Goal: Information Seeking & Learning: Learn about a topic

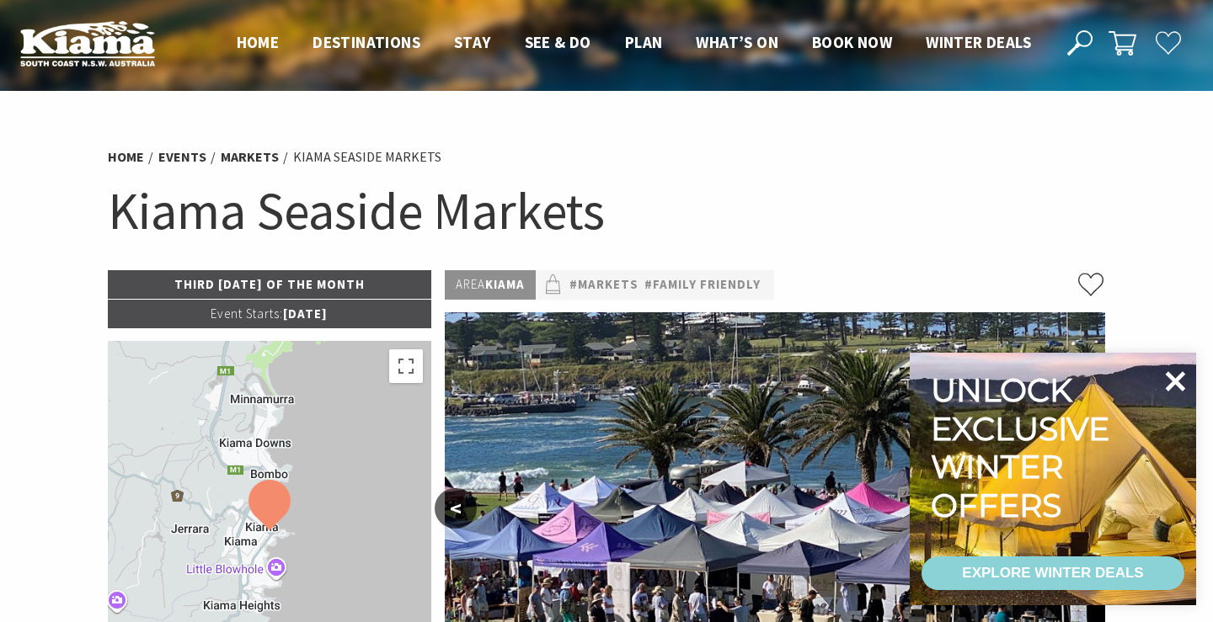
click at [1171, 381] on icon at bounding box center [1175, 381] width 20 height 20
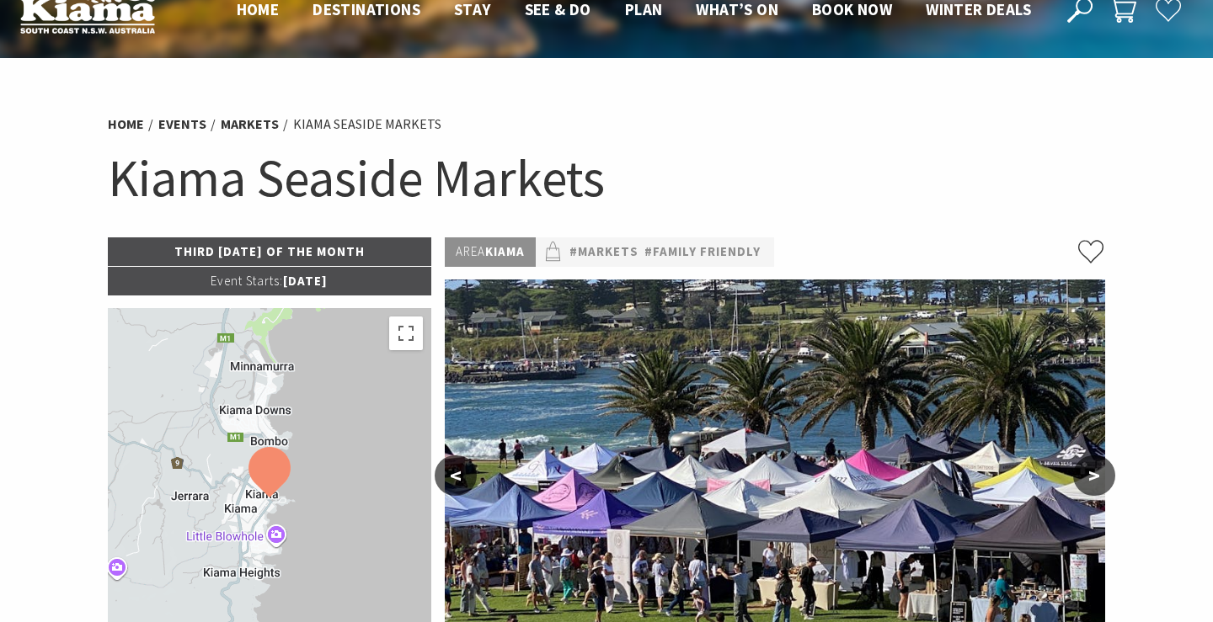
scroll to position [32, 0]
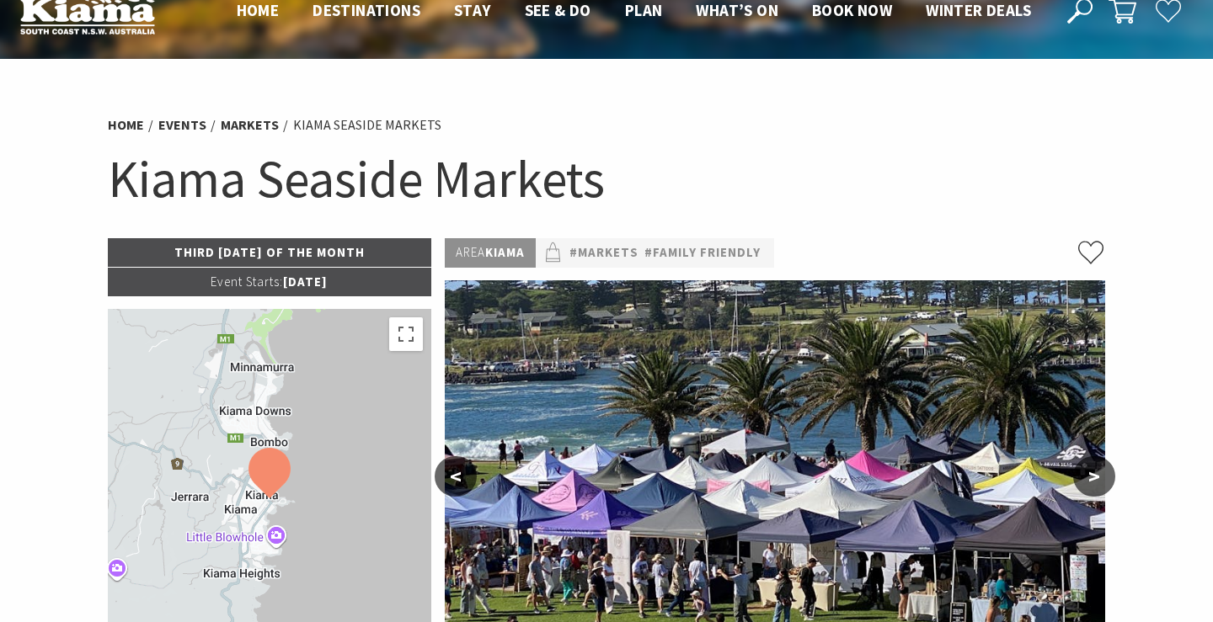
click at [729, 161] on h1 "Kiama Seaside Markets" at bounding box center [606, 179] width 997 height 68
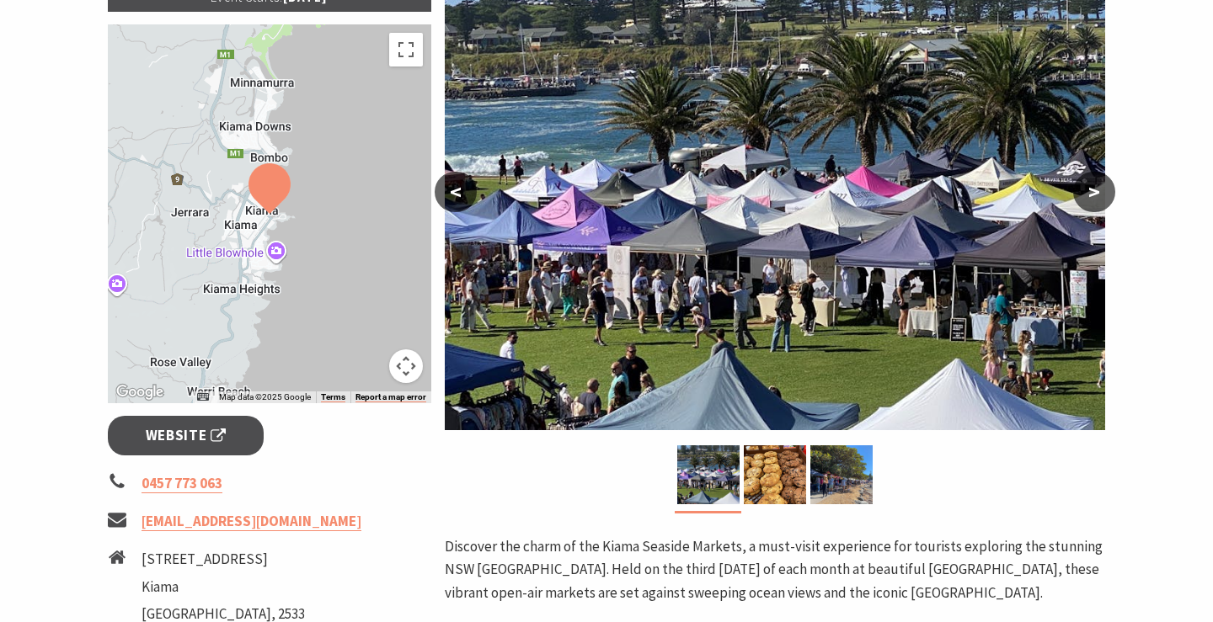
scroll to position [318, 0]
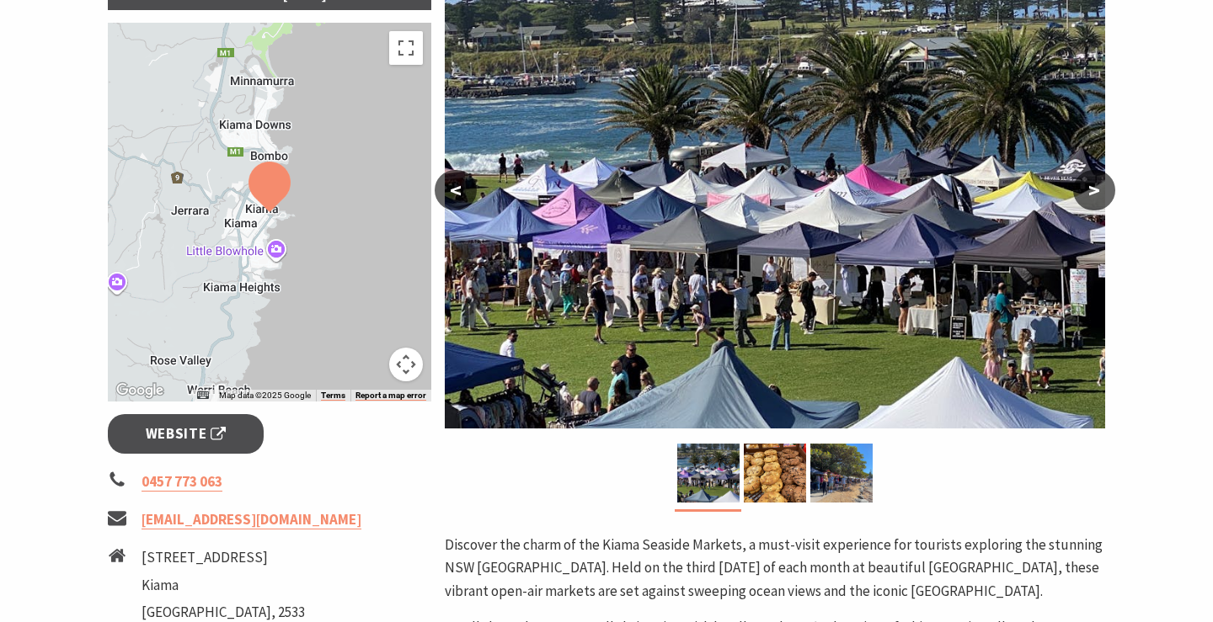
click at [1102, 189] on button ">" at bounding box center [1094, 190] width 42 height 40
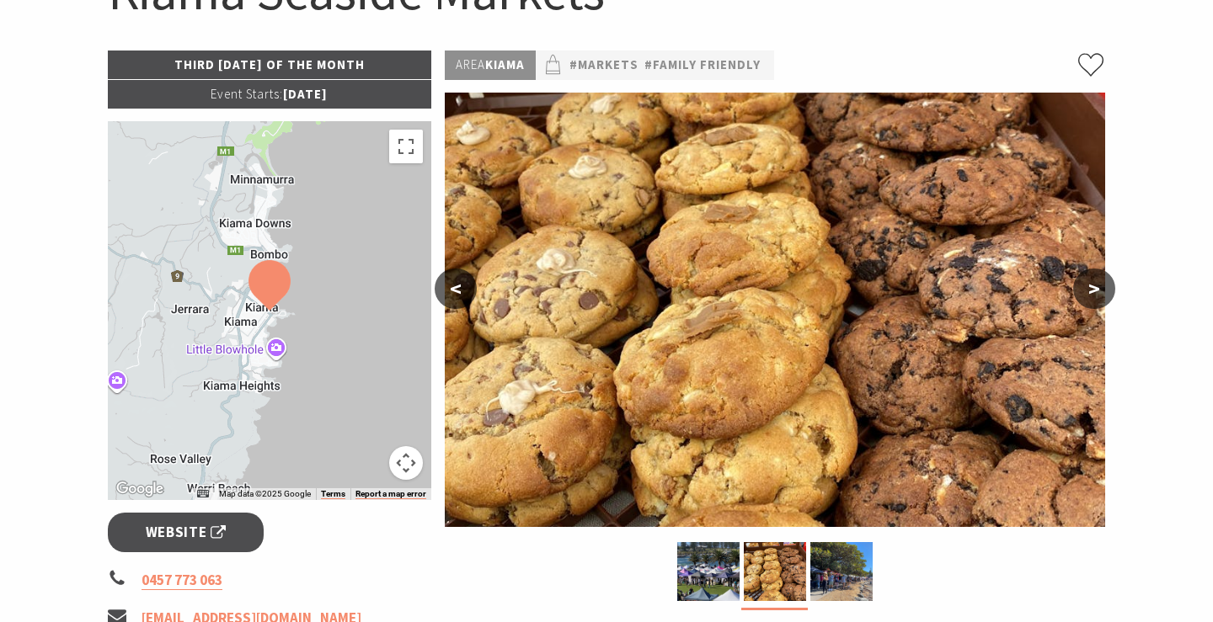
scroll to position [222, 0]
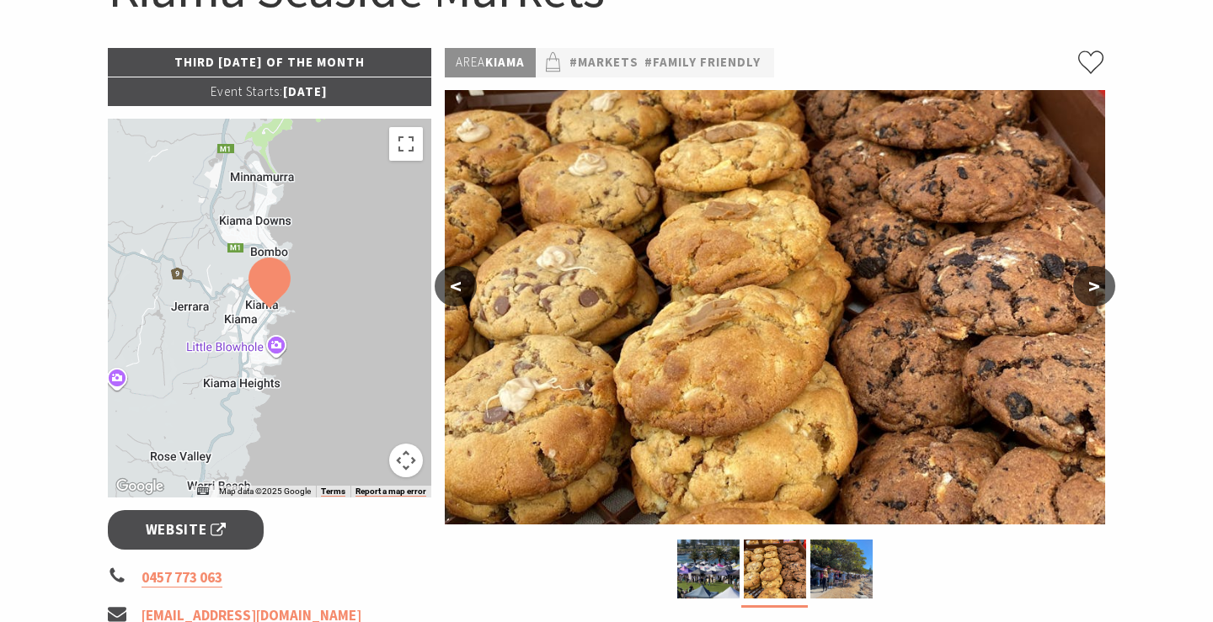
click at [1092, 286] on button ">" at bounding box center [1094, 286] width 42 height 40
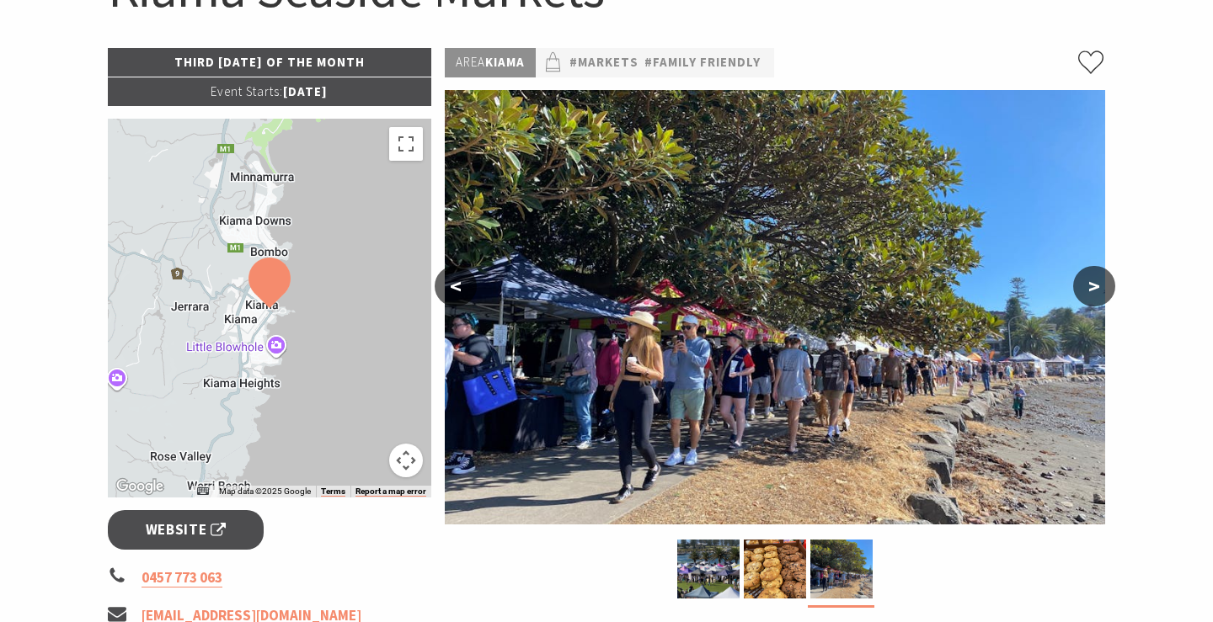
click at [1090, 291] on button ">" at bounding box center [1094, 286] width 42 height 40
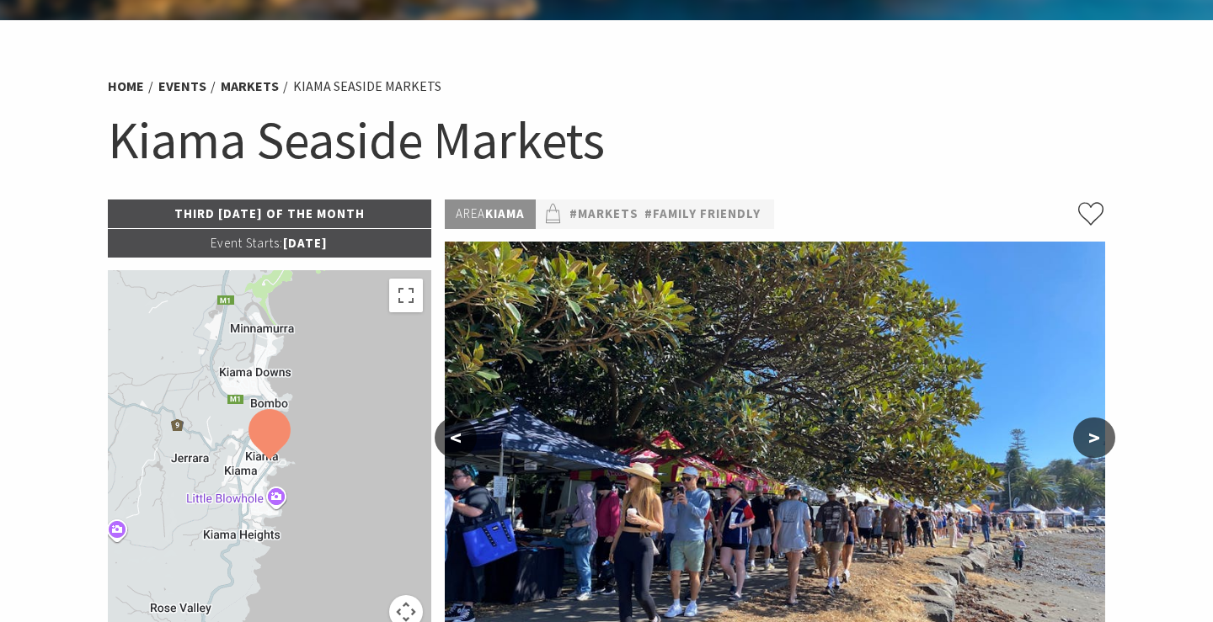
scroll to position [67, 0]
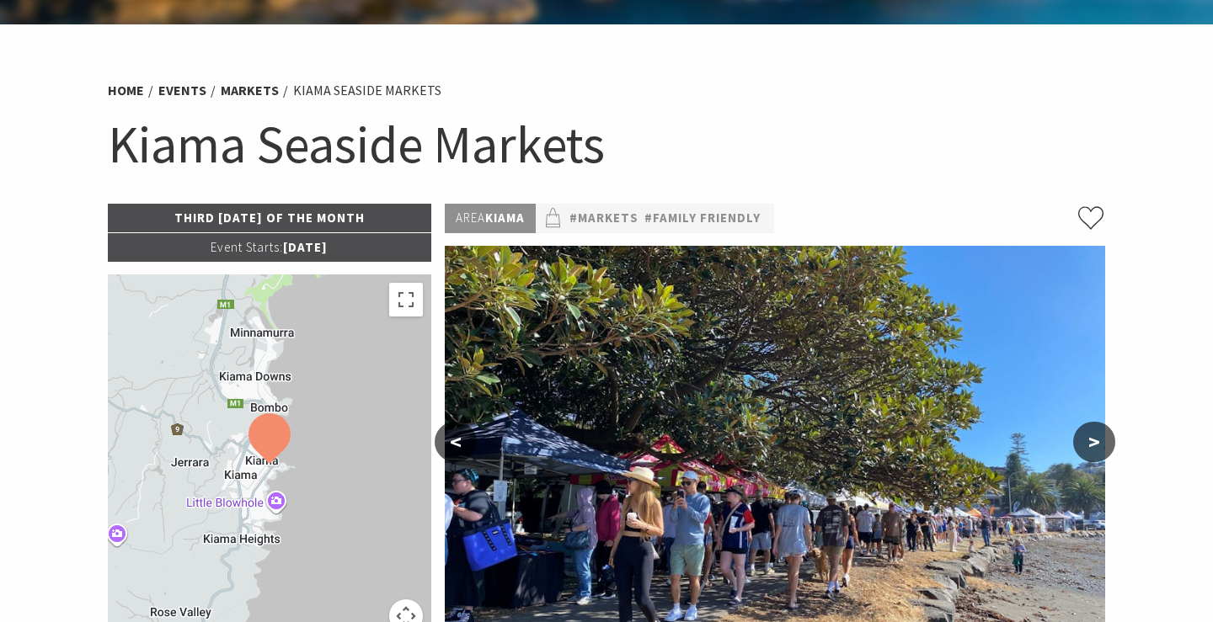
click at [497, 149] on h1 "Kiama Seaside Markets" at bounding box center [606, 144] width 997 height 68
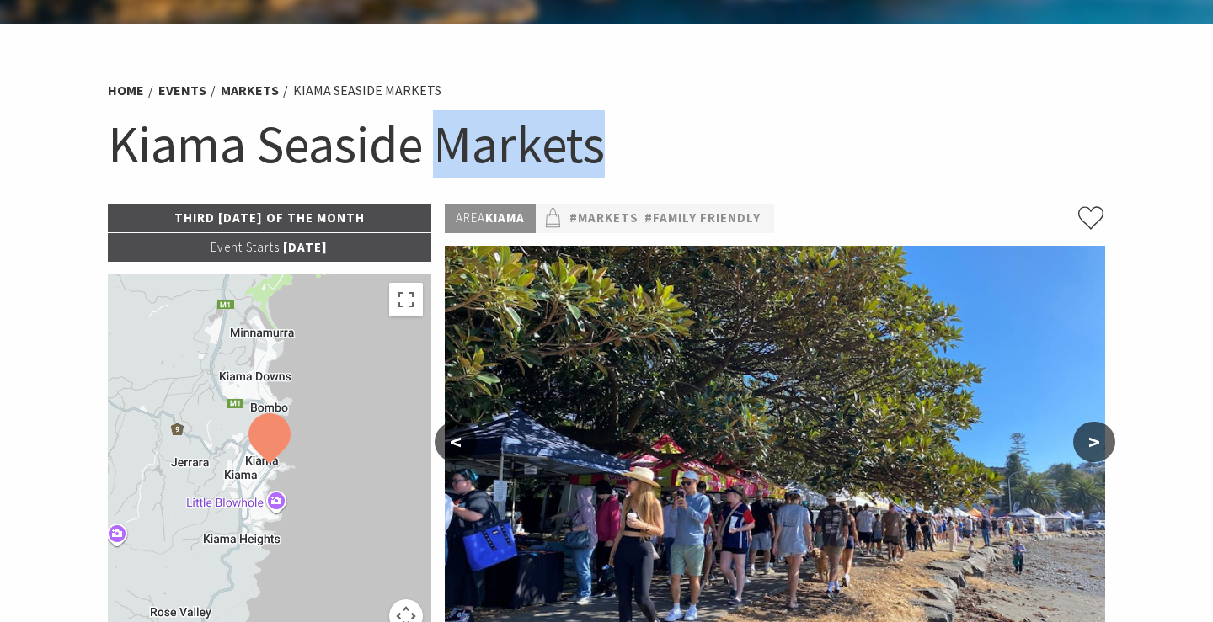
click at [497, 149] on h1 "Kiama Seaside Markets" at bounding box center [606, 144] width 997 height 68
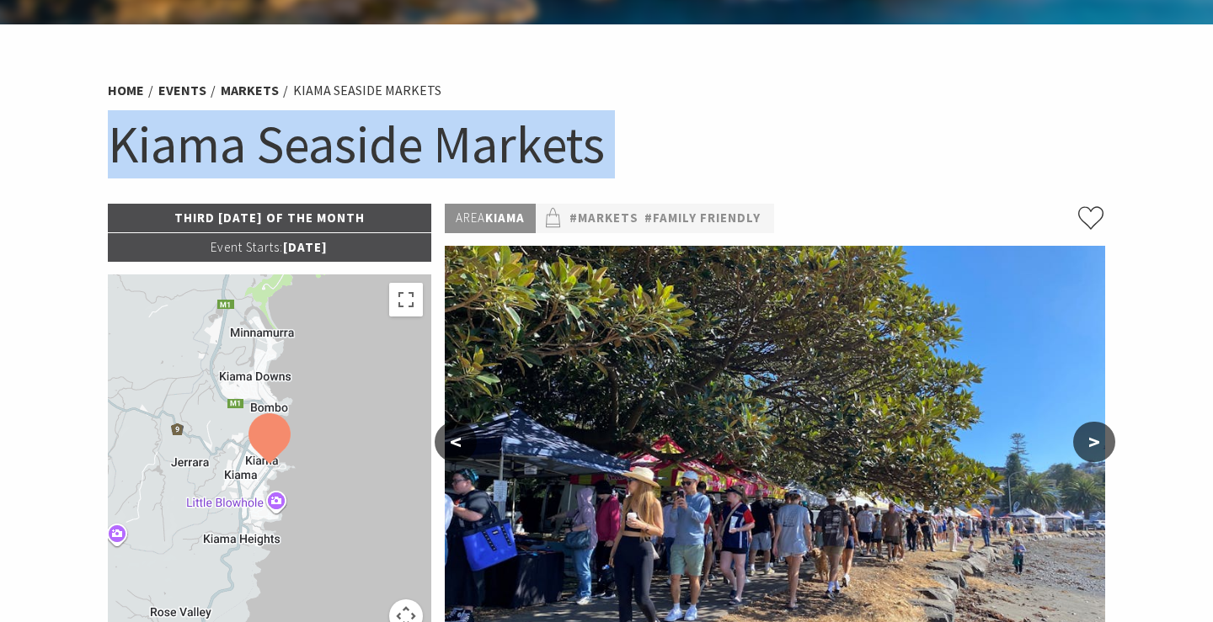
copy section "Kiama Seaside Markets"
click at [254, 219] on p "Third [DATE] of the Month" at bounding box center [269, 218] width 323 height 29
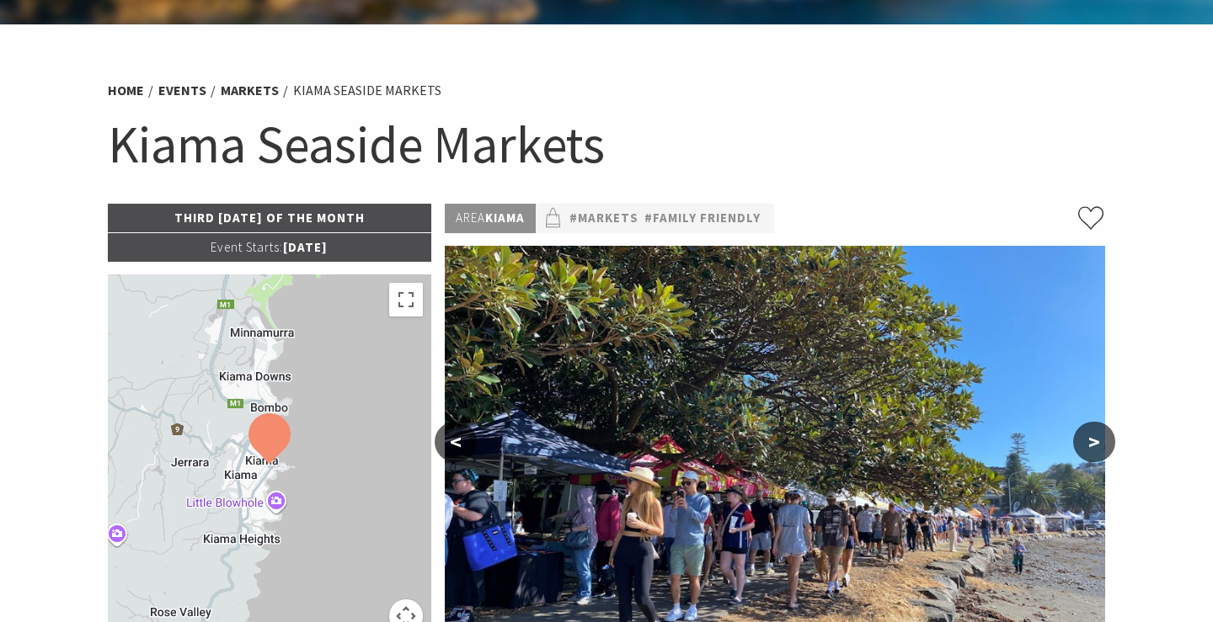
click at [254, 219] on p "Third [DATE] of the Month" at bounding box center [269, 218] width 323 height 29
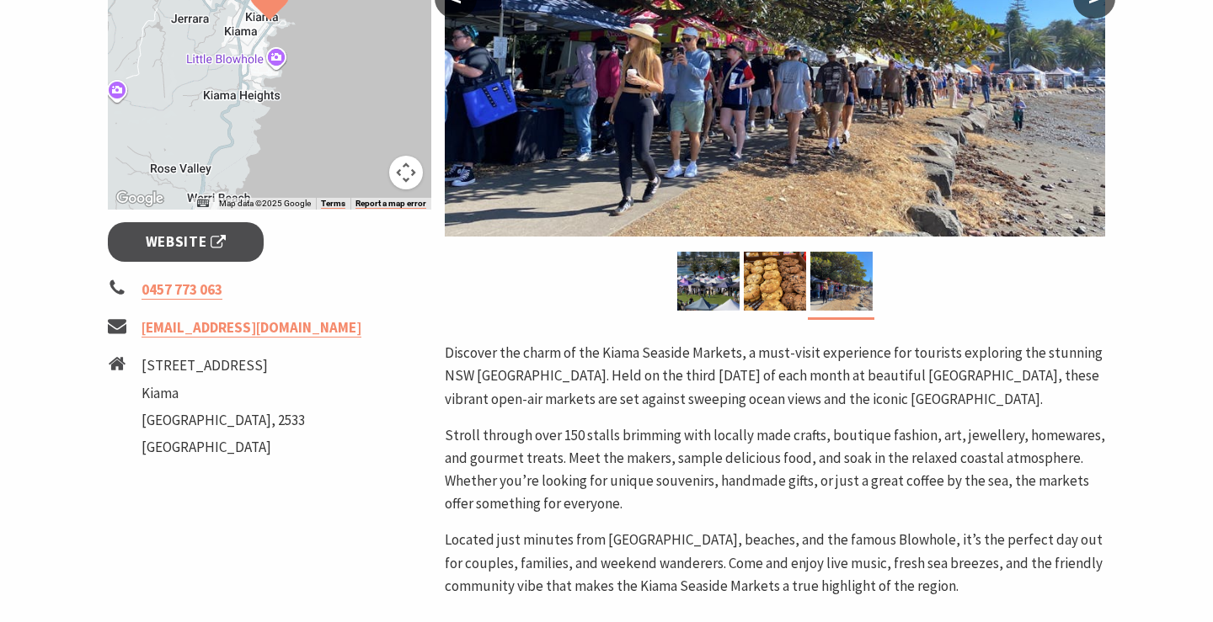
scroll to position [504, 0]
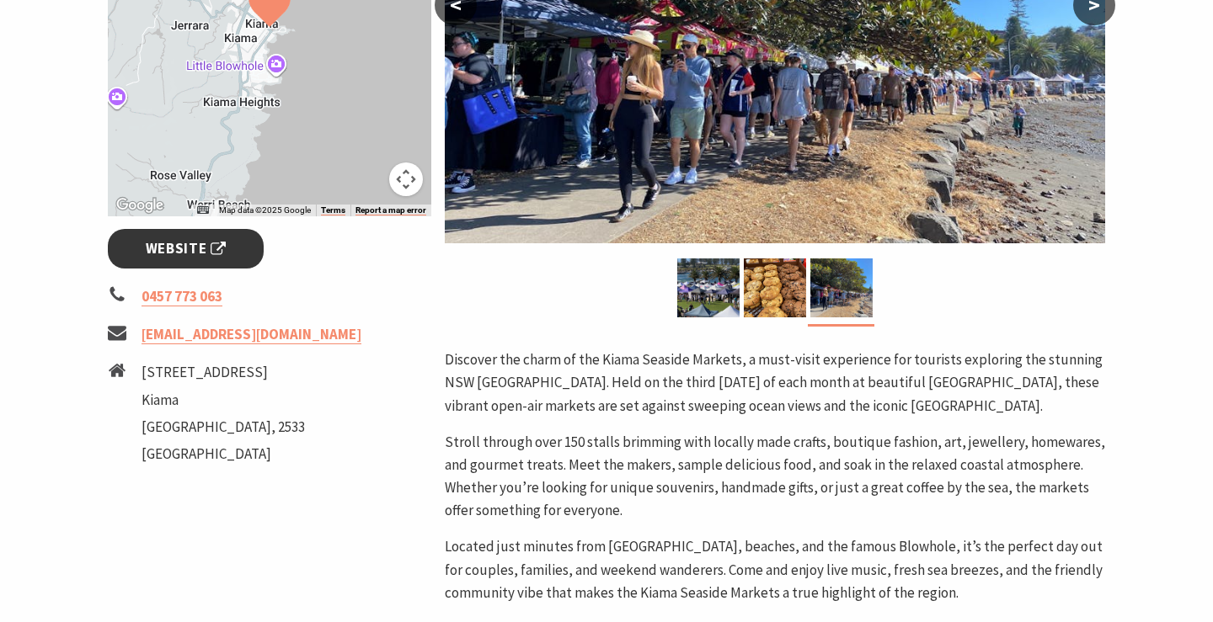
click at [226, 239] on link "Website" at bounding box center [186, 249] width 156 height 40
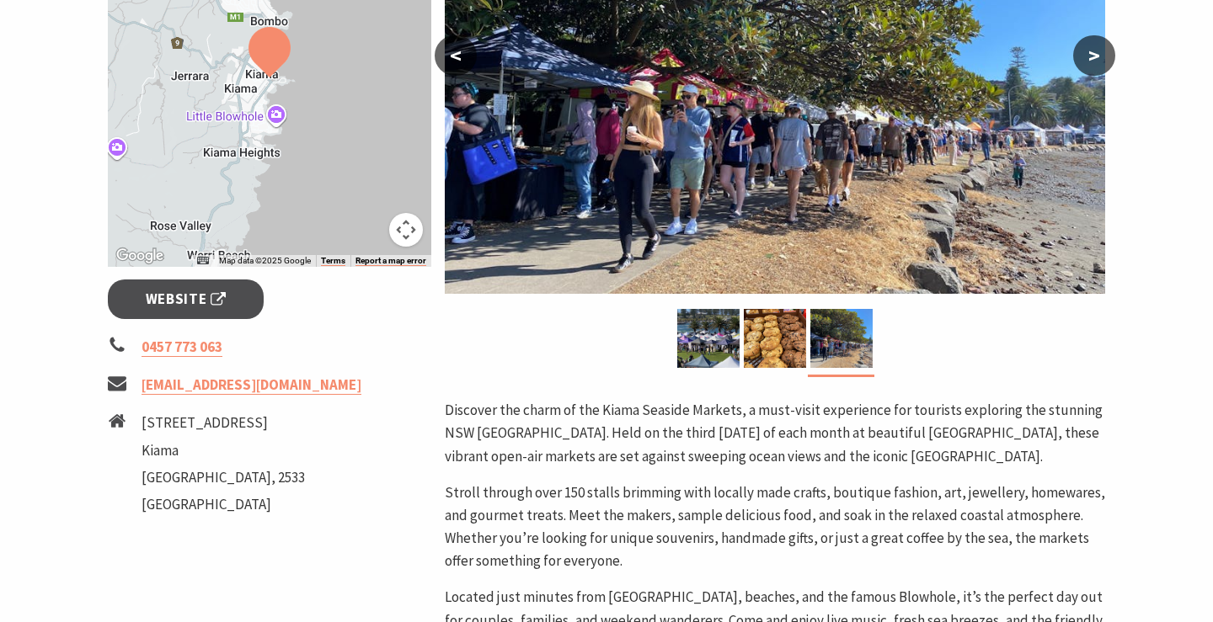
scroll to position [501, 0]
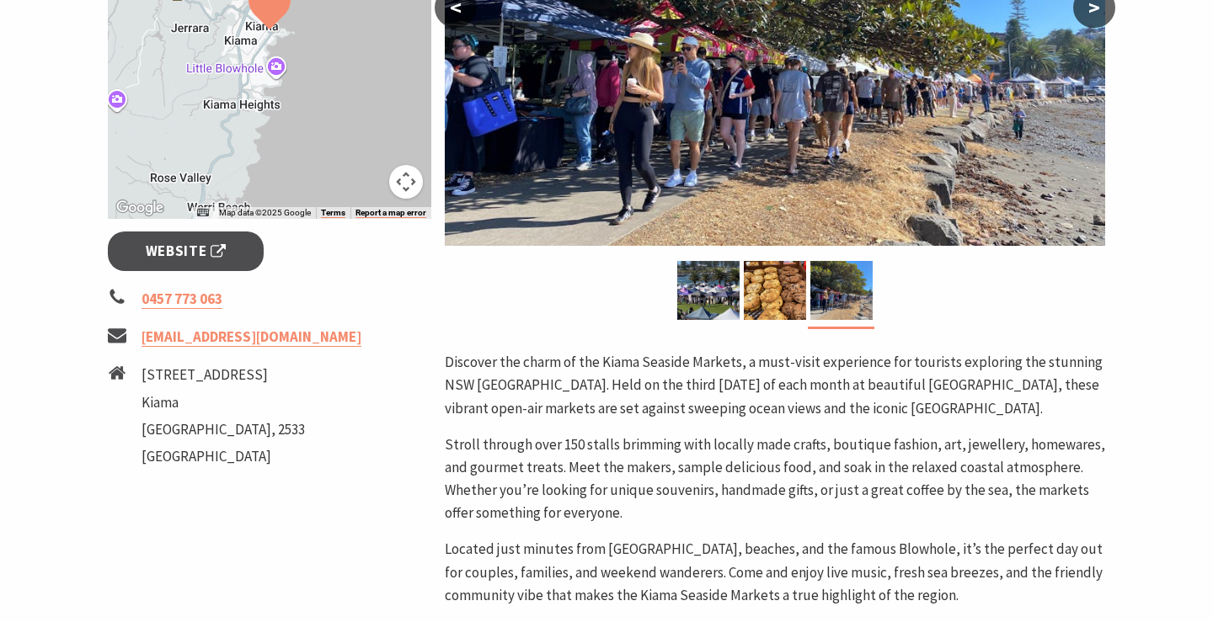
click at [756, 469] on p "Stroll through over 150 stalls brimming with locally made crafts, boutique fash…" at bounding box center [775, 480] width 660 height 92
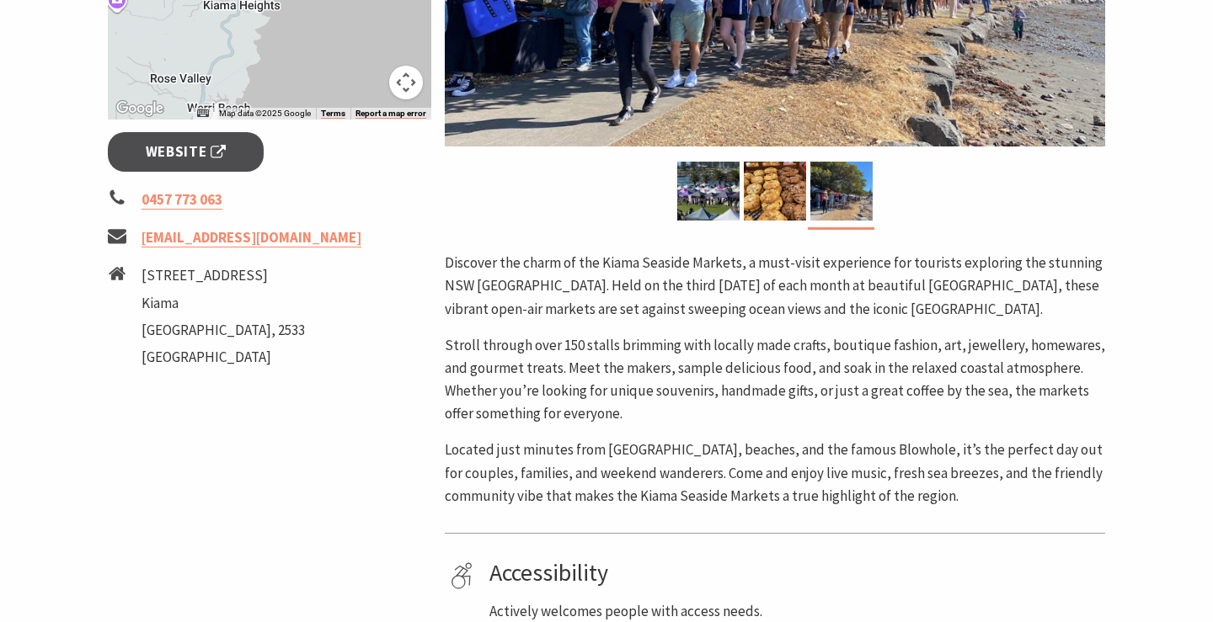
scroll to position [603, 0]
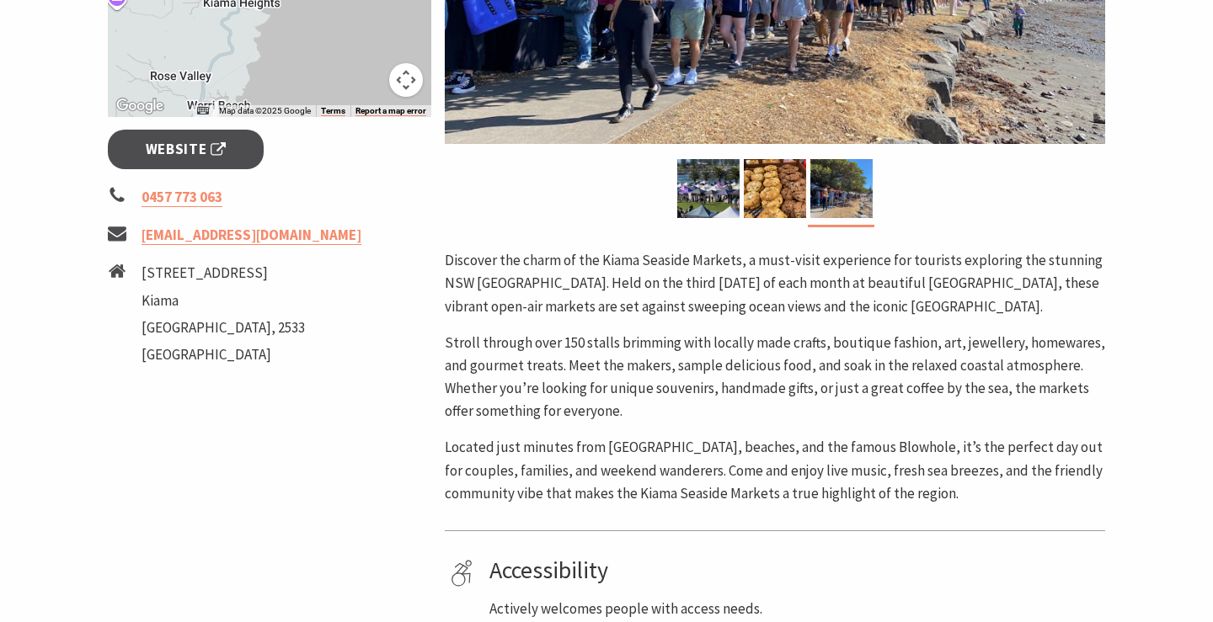
click at [792, 348] on p "Stroll through over 150 stalls brimming with locally made crafts, boutique fash…" at bounding box center [775, 378] width 660 height 92
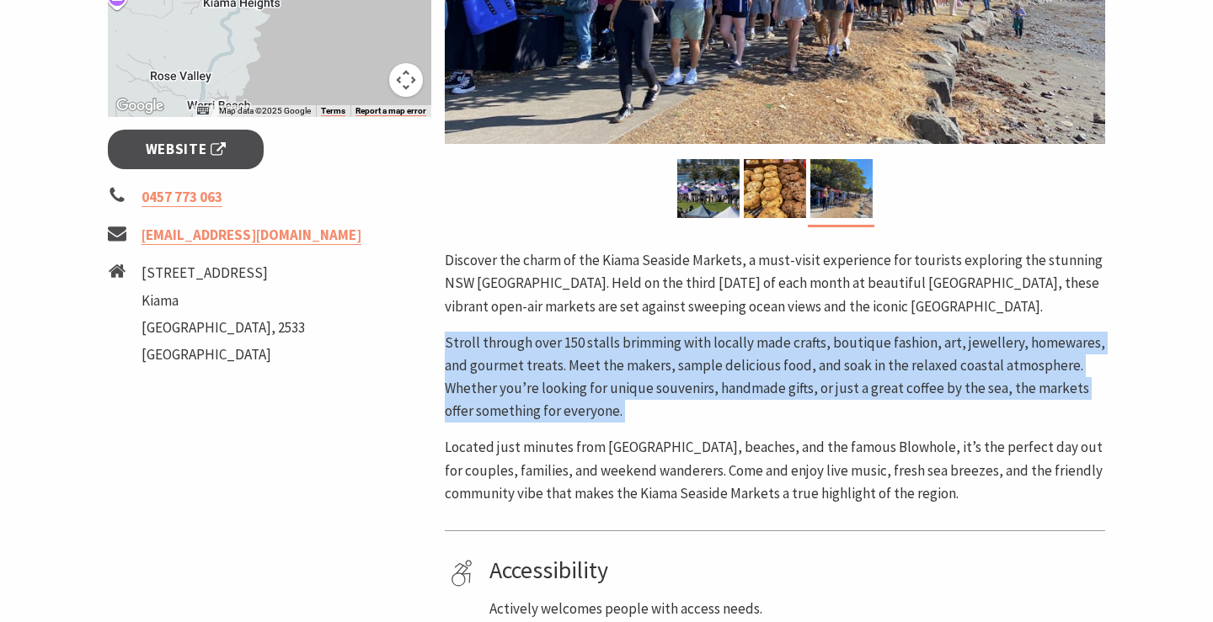
click at [786, 392] on p "Stroll through over 150 stalls brimming with locally made crafts, boutique fash…" at bounding box center [775, 378] width 660 height 92
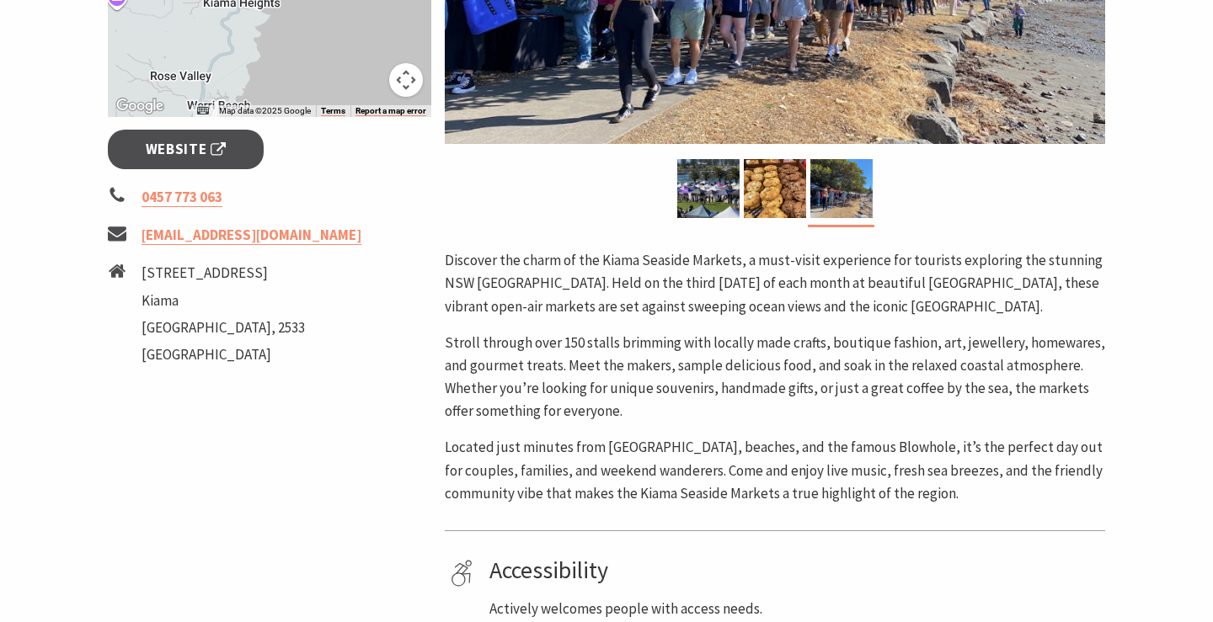
click at [786, 392] on p "Stroll through over 150 stalls brimming with locally made crafts, boutique fash…" at bounding box center [775, 378] width 660 height 92
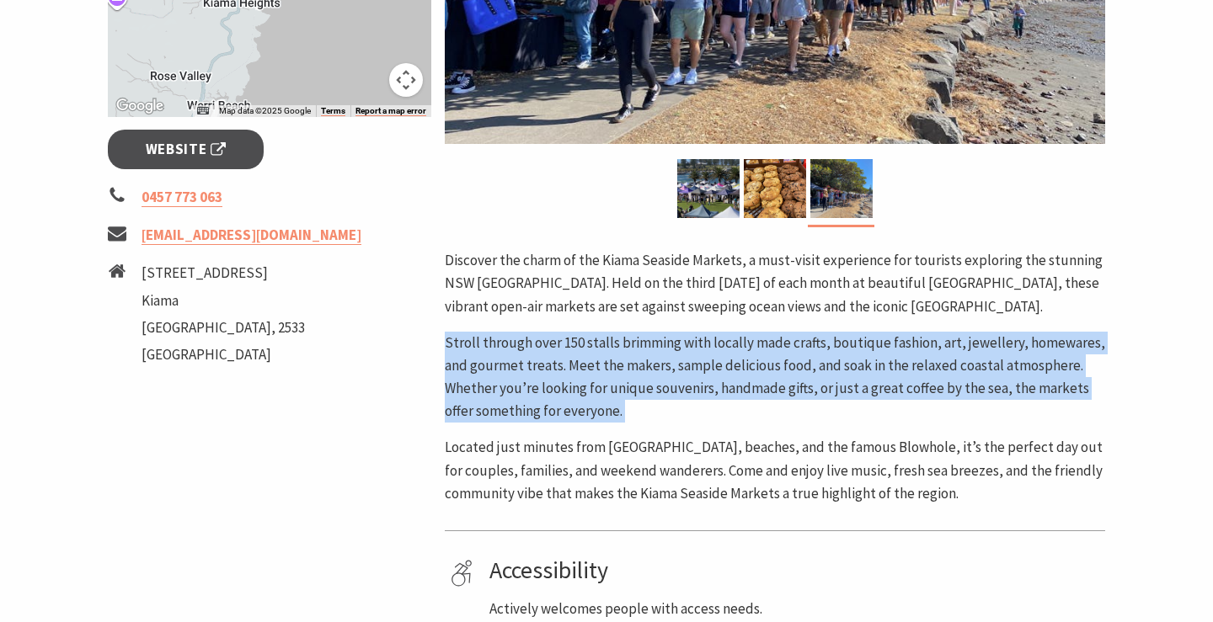
click at [786, 392] on p "Stroll through over 150 stalls brimming with locally made crafts, boutique fash…" at bounding box center [775, 378] width 660 height 92
click at [797, 375] on p "Stroll through over 150 stalls brimming with locally made crafts, boutique fash…" at bounding box center [775, 378] width 660 height 92
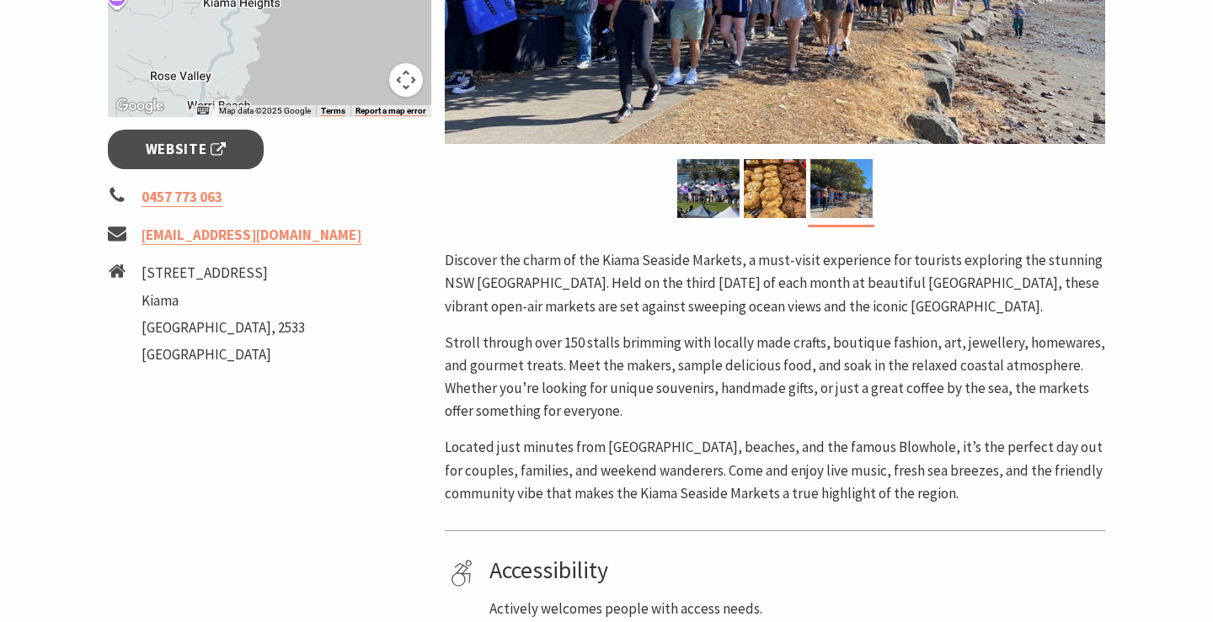
click at [797, 375] on p "Stroll through over 150 stalls brimming with locally made crafts, boutique fash…" at bounding box center [775, 378] width 660 height 92
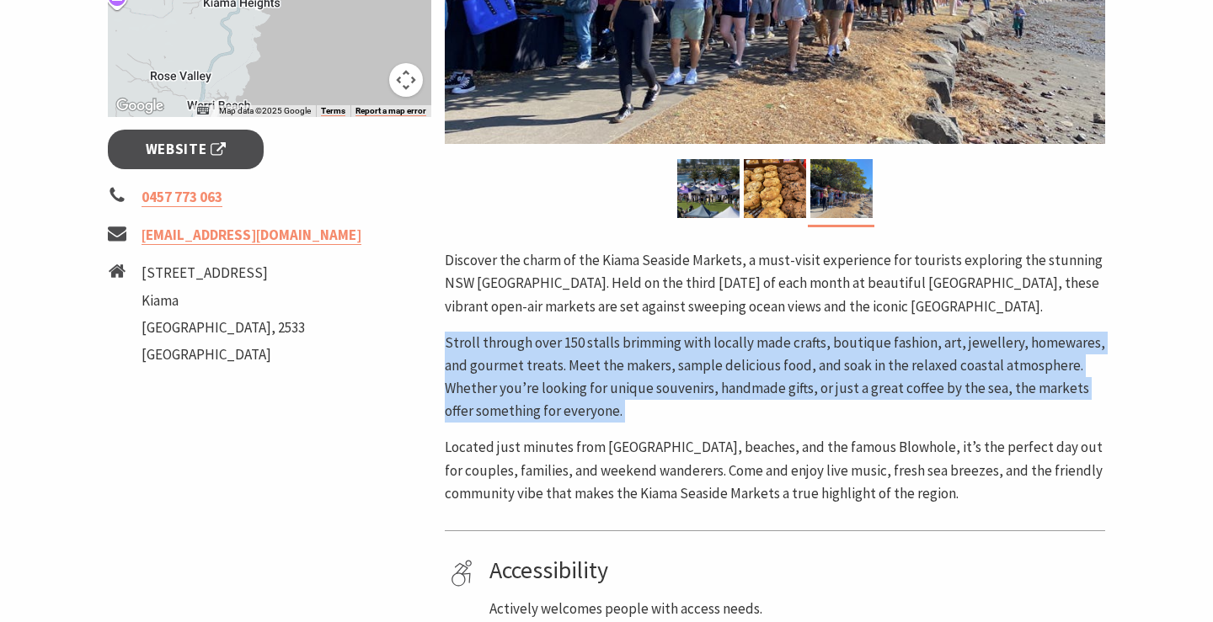
click at [780, 359] on p "Stroll through over 150 stalls brimming with locally made crafts, boutique fash…" at bounding box center [775, 378] width 660 height 92
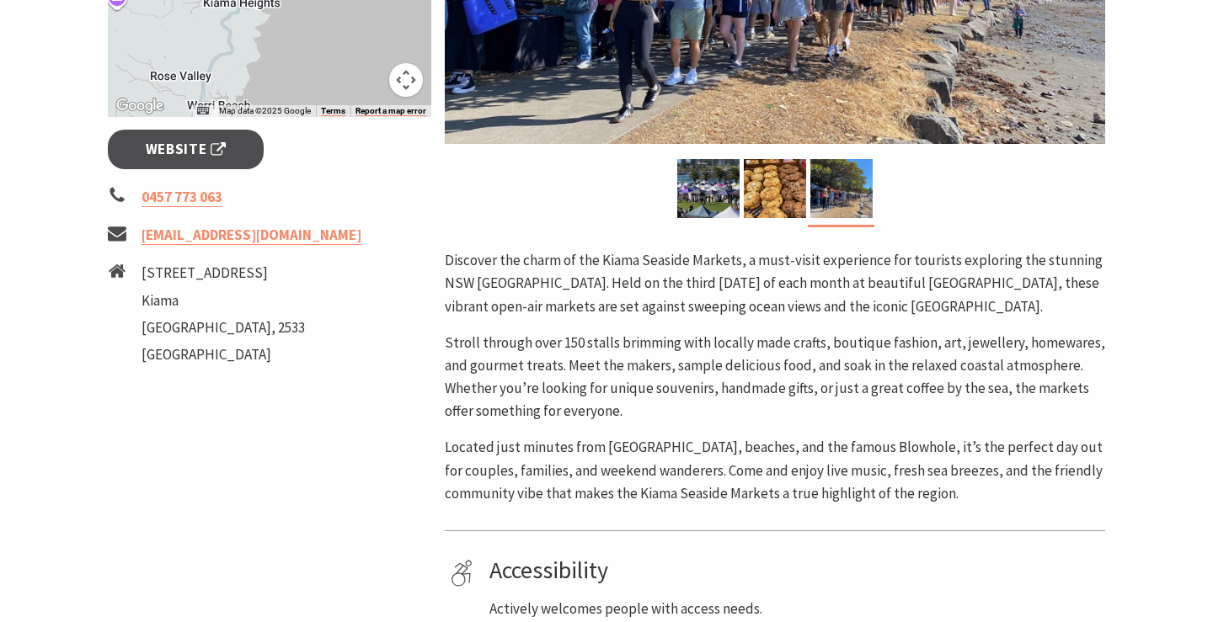
click at [780, 359] on p "Stroll through over 150 stalls brimming with locally made crafts, boutique fash…" at bounding box center [775, 378] width 660 height 92
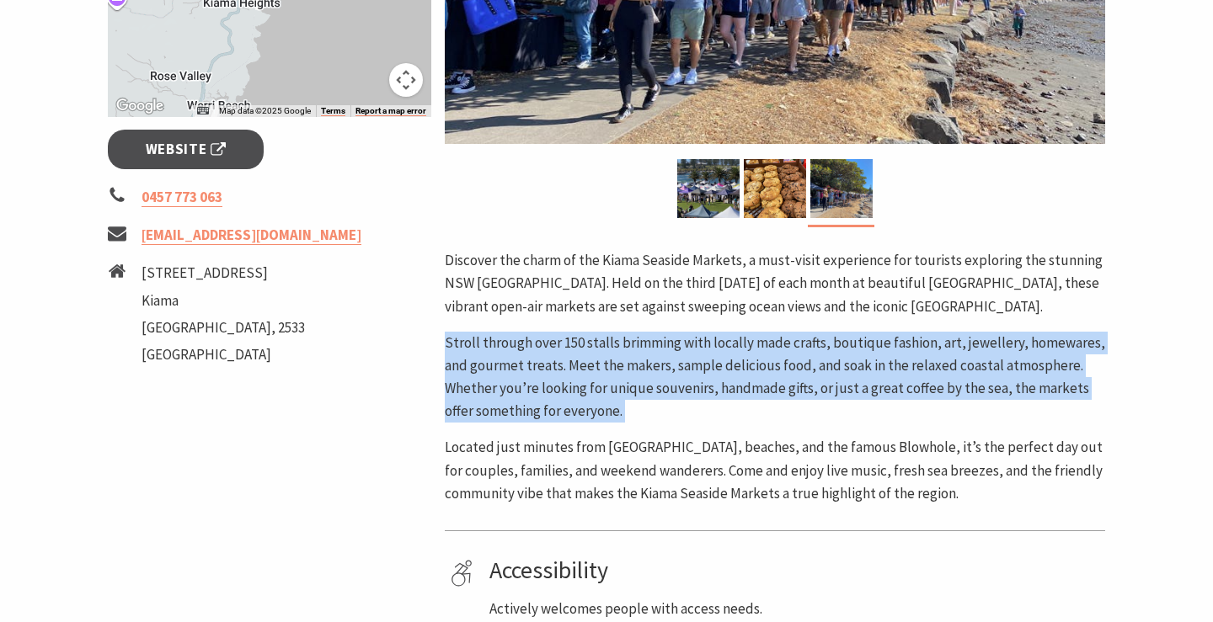
click at [781, 412] on p "Stroll through over 150 stalls brimming with locally made crafts, boutique fash…" at bounding box center [775, 378] width 660 height 92
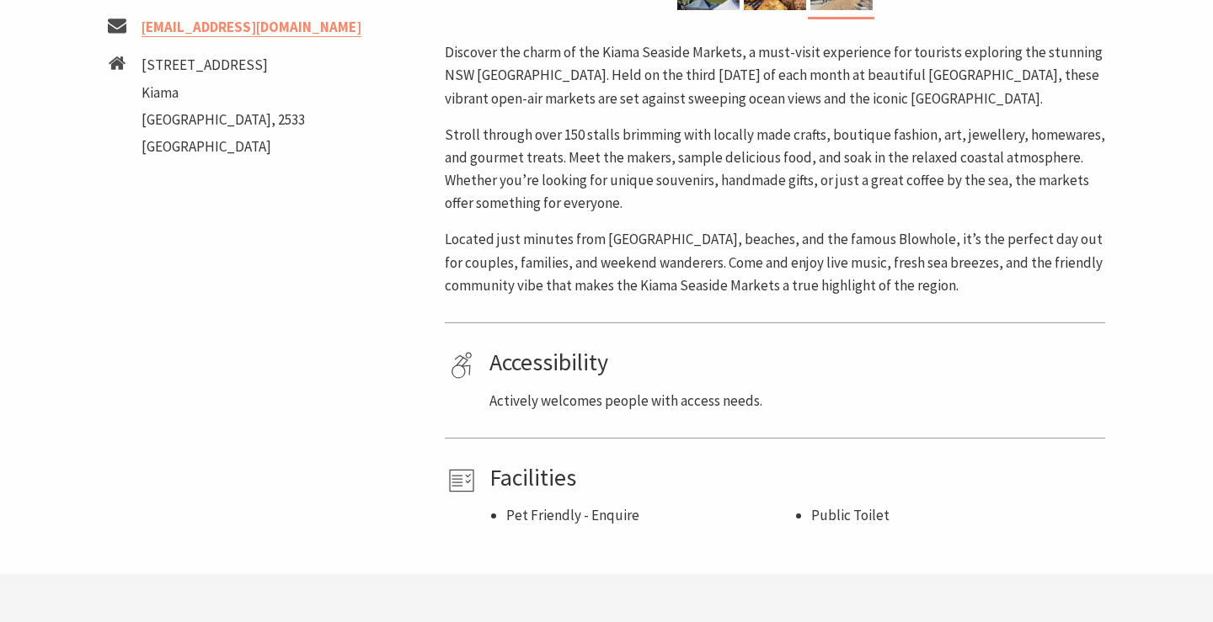
scroll to position [829, 0]
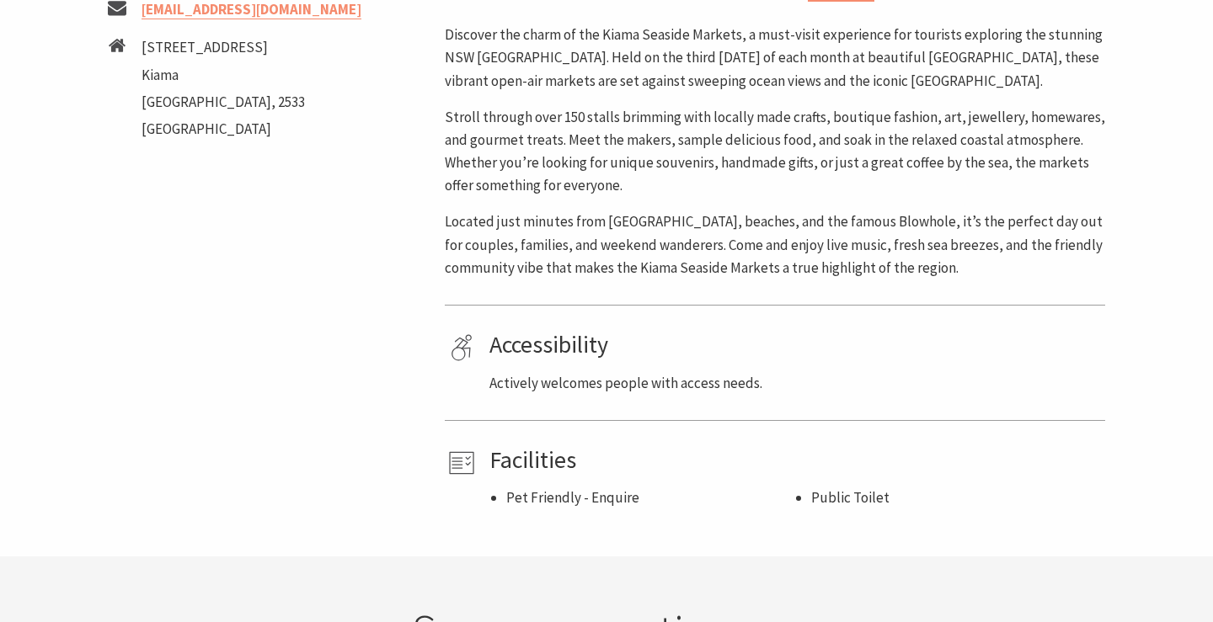
click at [786, 248] on p "Located just minutes from [GEOGRAPHIC_DATA], beaches, and the famous Blowhole, …" at bounding box center [775, 245] width 660 height 69
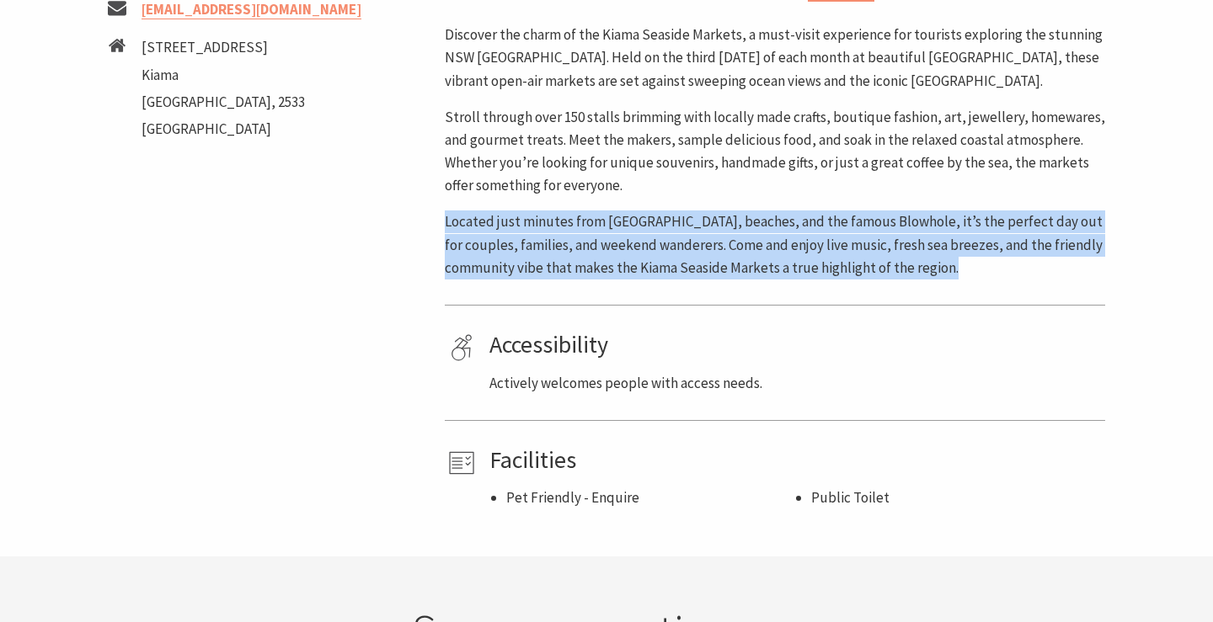
click at [786, 248] on p "Located just minutes from [GEOGRAPHIC_DATA], beaches, and the famous Blowhole, …" at bounding box center [775, 245] width 660 height 69
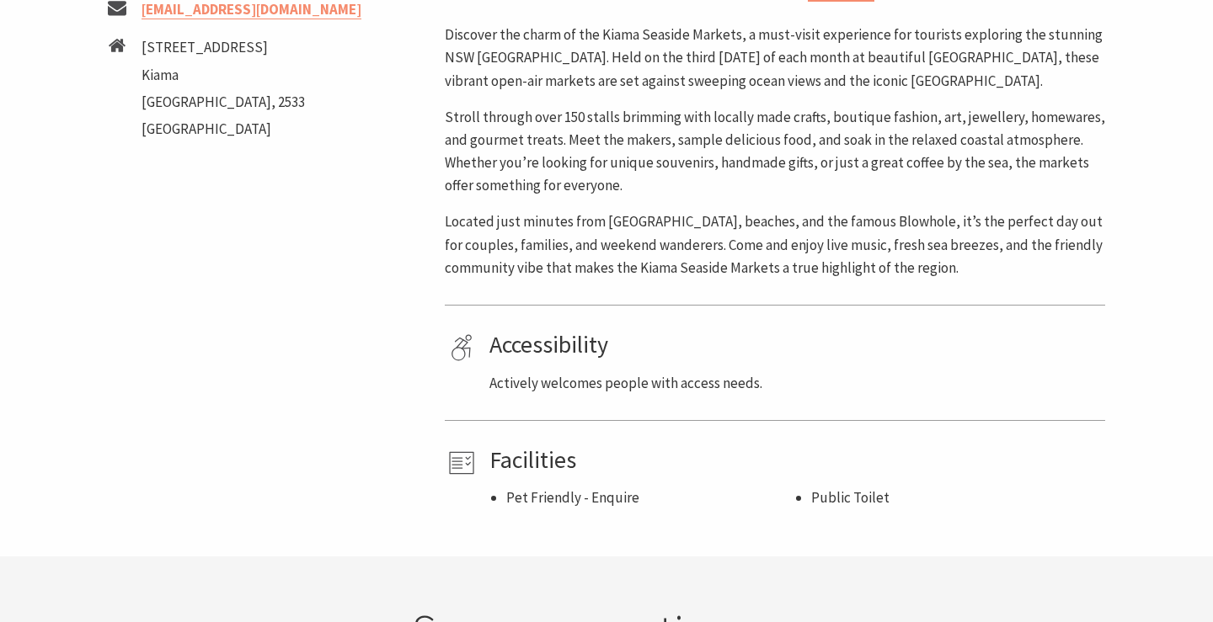
click at [786, 248] on p "Located just minutes from [GEOGRAPHIC_DATA], beaches, and the famous Blowhole, …" at bounding box center [775, 245] width 660 height 69
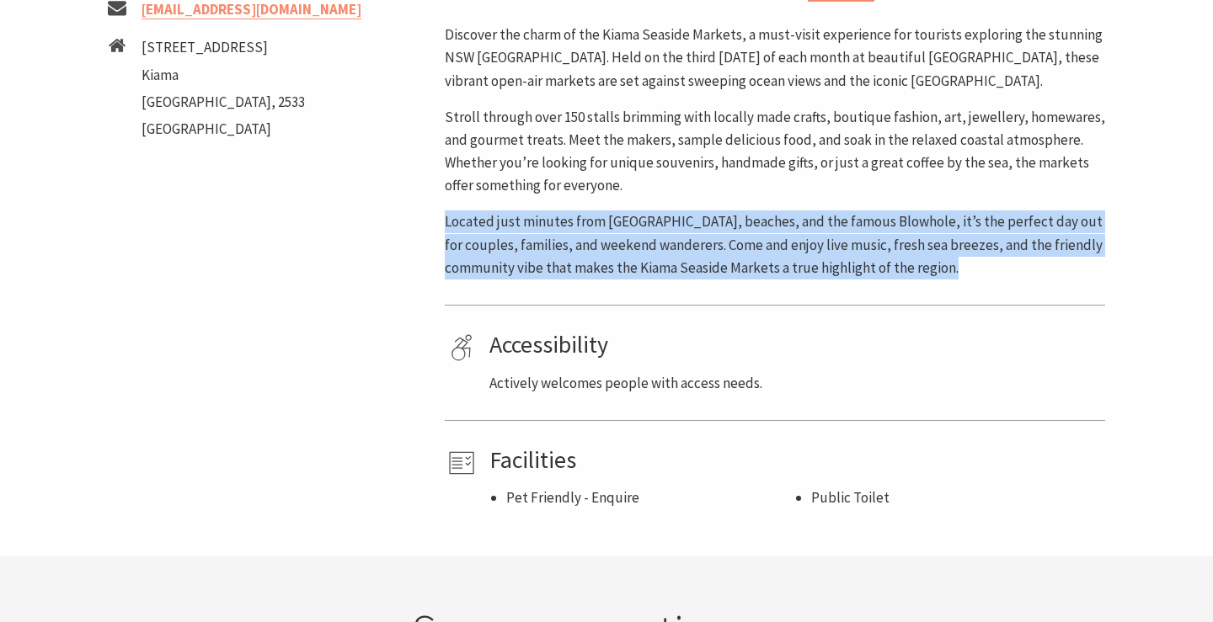
click at [786, 248] on p "Located just minutes from [GEOGRAPHIC_DATA], beaches, and the famous Blowhole, …" at bounding box center [775, 245] width 660 height 69
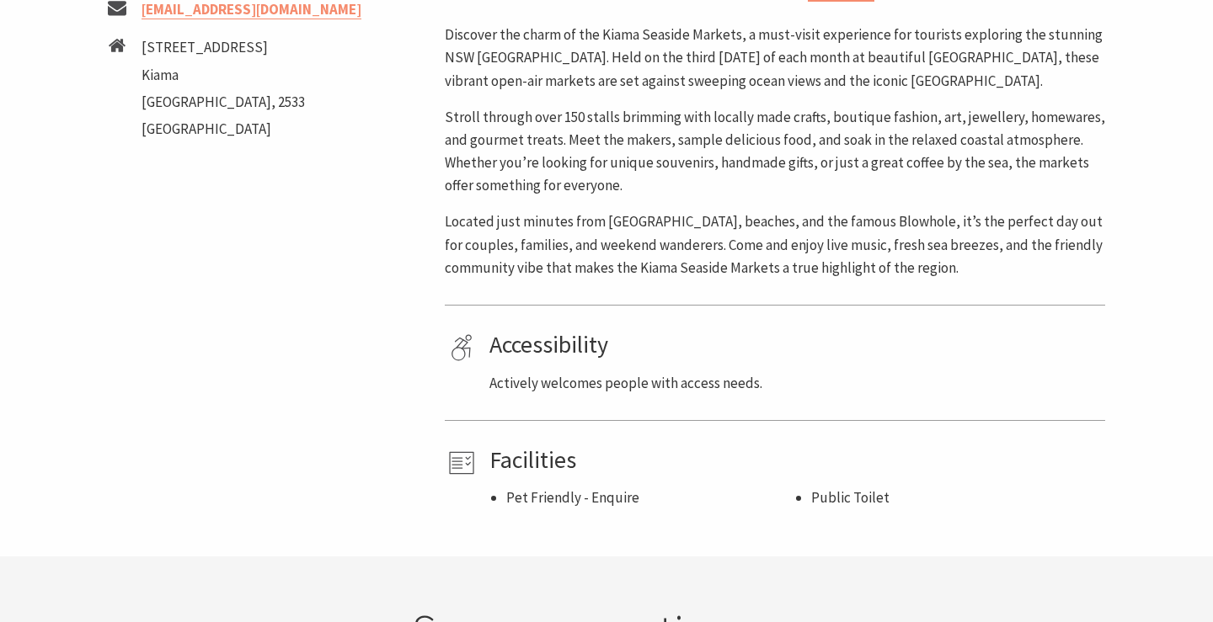
click at [786, 248] on p "Located just minutes from [GEOGRAPHIC_DATA], beaches, and the famous Blowhole, …" at bounding box center [775, 245] width 660 height 69
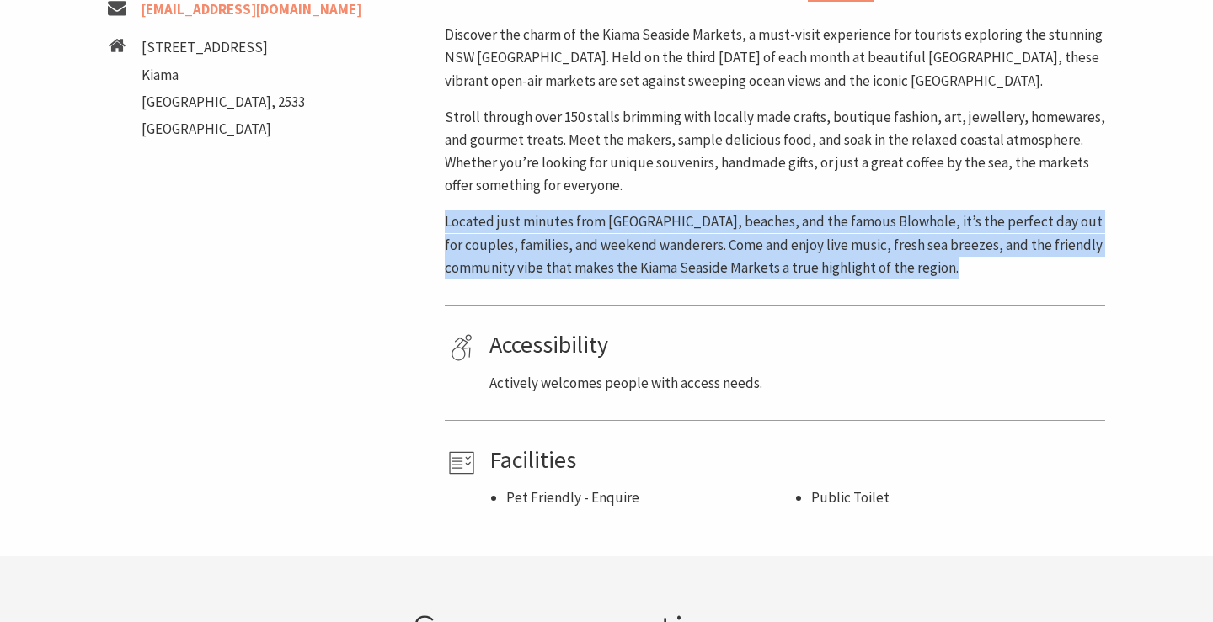
click at [786, 248] on p "Located just minutes from [GEOGRAPHIC_DATA], beaches, and the famous Blowhole, …" at bounding box center [775, 245] width 660 height 69
click at [786, 262] on p "Located just minutes from [GEOGRAPHIC_DATA], beaches, and the famous Blowhole, …" at bounding box center [775, 245] width 660 height 69
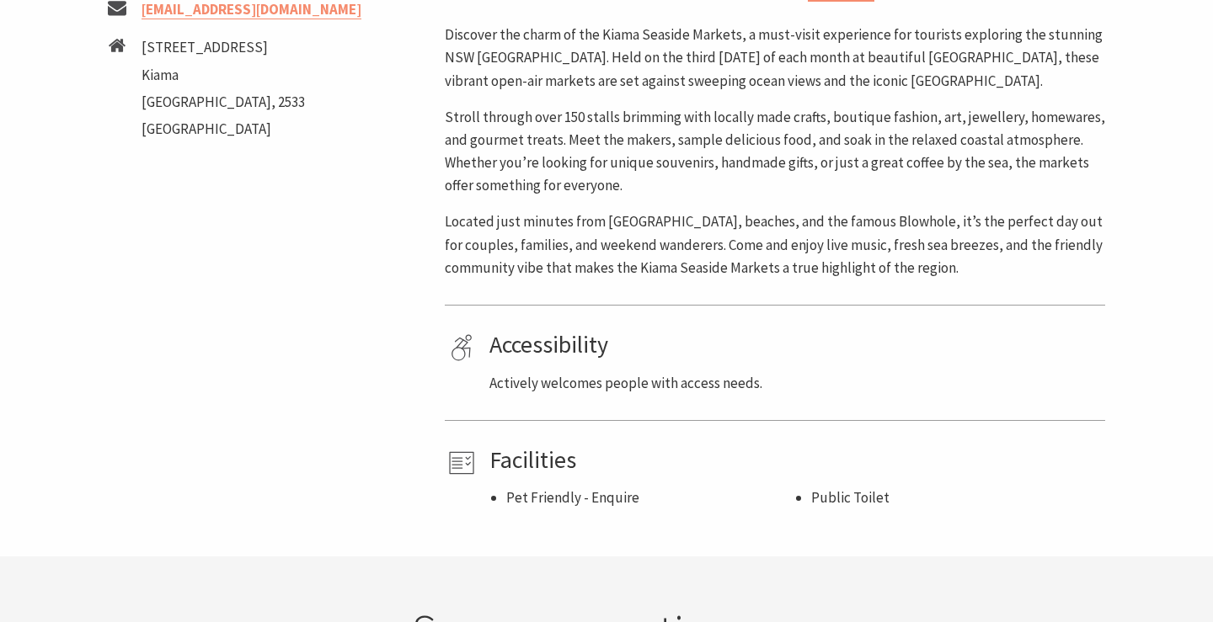
click at [786, 262] on p "Located just minutes from [GEOGRAPHIC_DATA], beaches, and the famous Blowhole, …" at bounding box center [775, 245] width 660 height 69
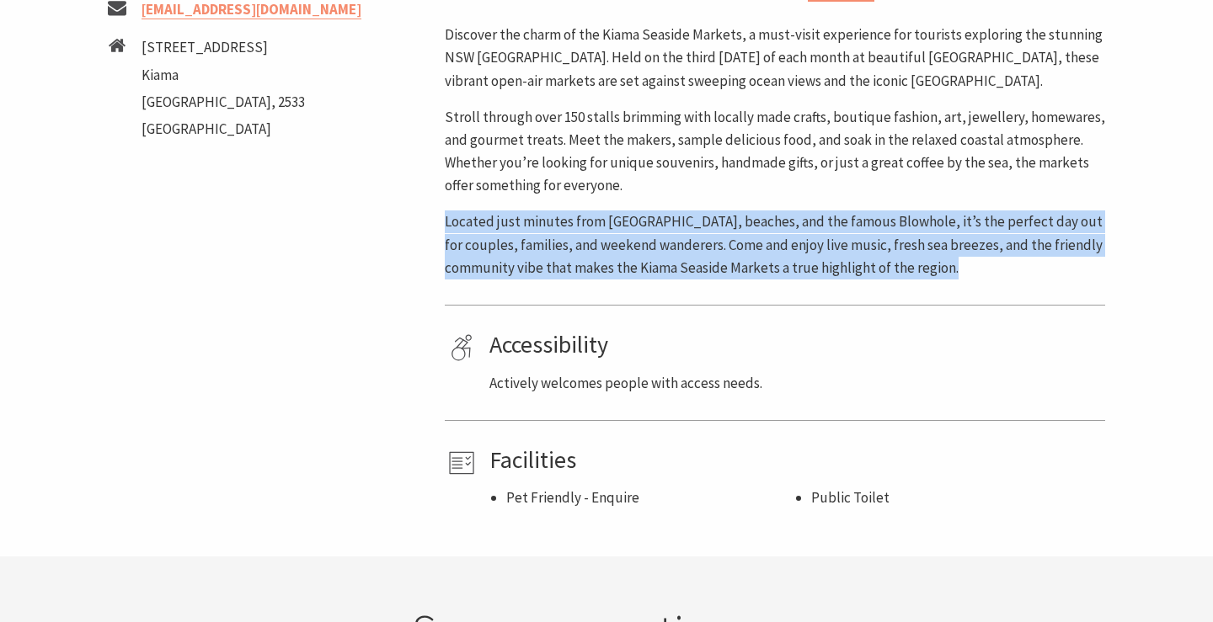
click at [786, 262] on p "Located just minutes from [GEOGRAPHIC_DATA], beaches, and the famous Blowhole, …" at bounding box center [775, 245] width 660 height 69
click at [772, 266] on p "Located just minutes from [GEOGRAPHIC_DATA], beaches, and the famous Blowhole, …" at bounding box center [775, 245] width 660 height 69
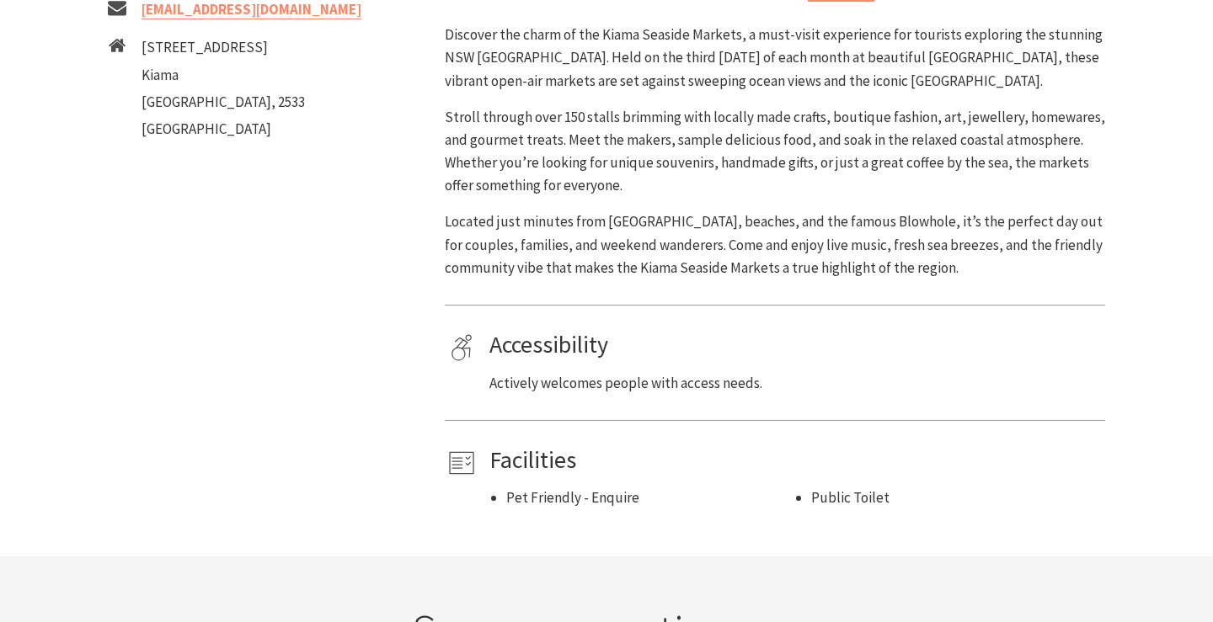
click at [772, 266] on p "Located just minutes from [GEOGRAPHIC_DATA], beaches, and the famous Blowhole, …" at bounding box center [775, 245] width 660 height 69
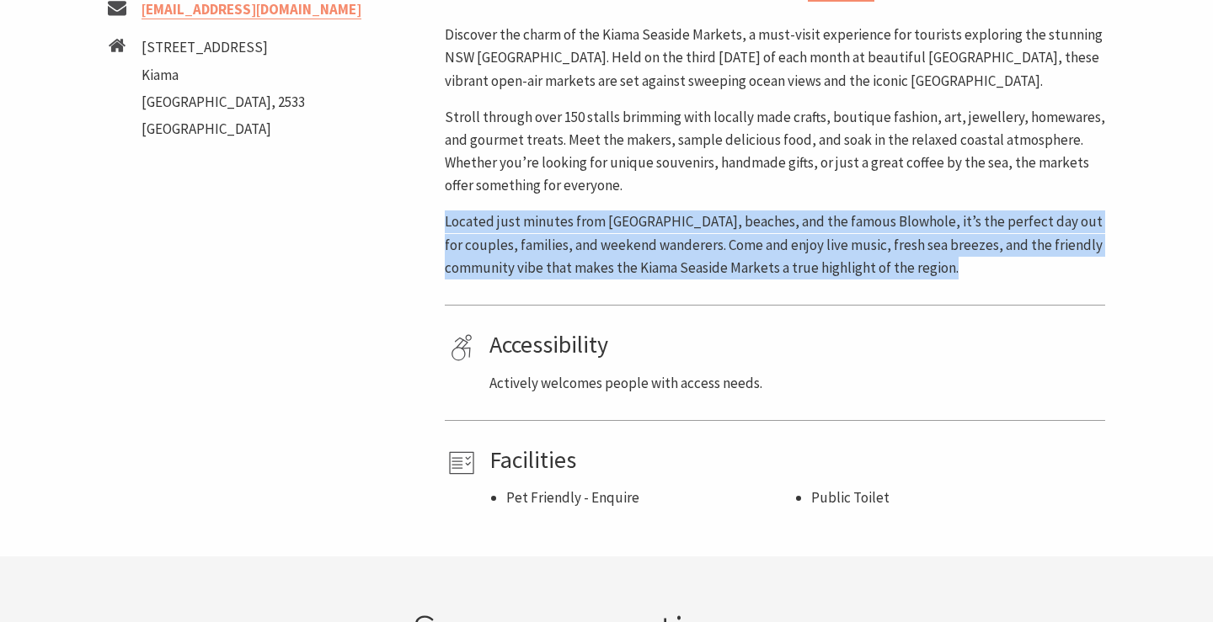
click at [772, 266] on p "Located just minutes from [GEOGRAPHIC_DATA], beaches, and the famous Blowhole, …" at bounding box center [775, 245] width 660 height 69
